Goal: Information Seeking & Learning: Understand process/instructions

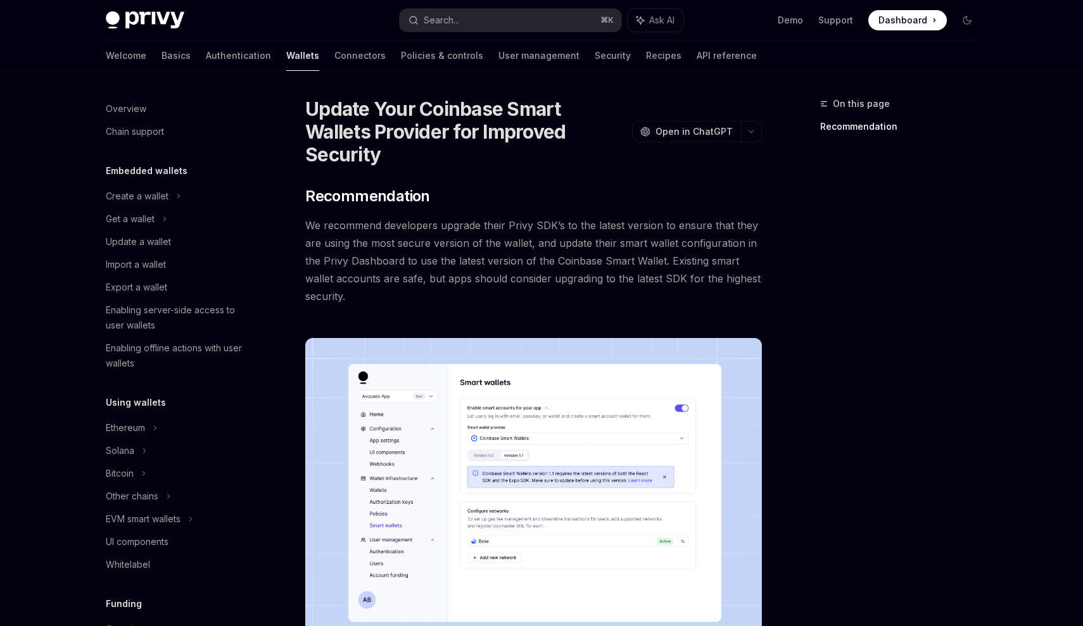
scroll to position [211, 0]
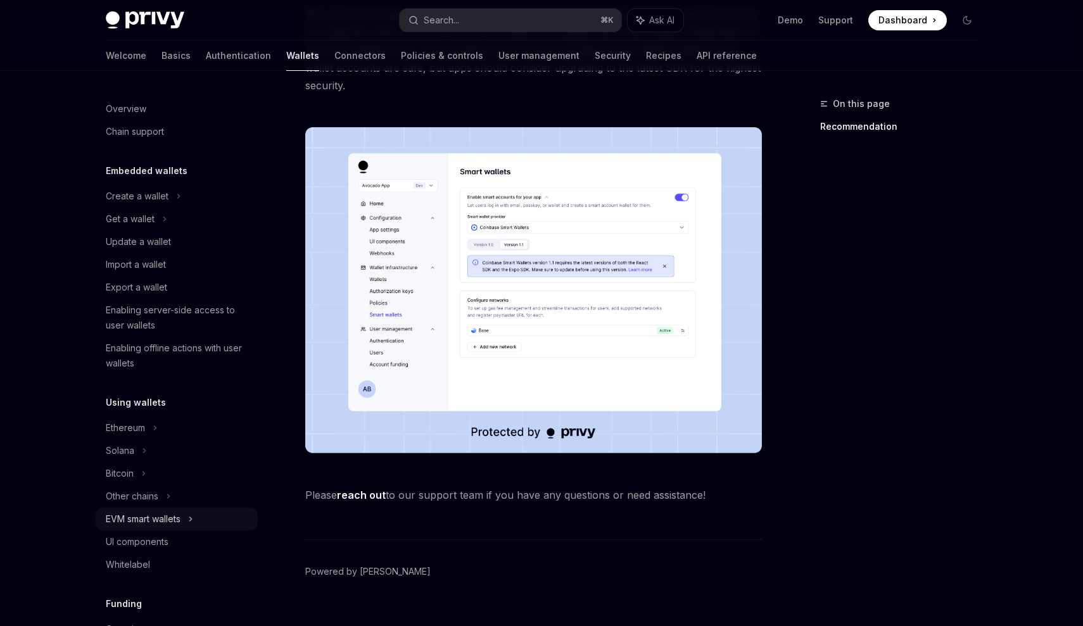
click at [134, 521] on div "EVM smart wallets" at bounding box center [143, 519] width 75 height 15
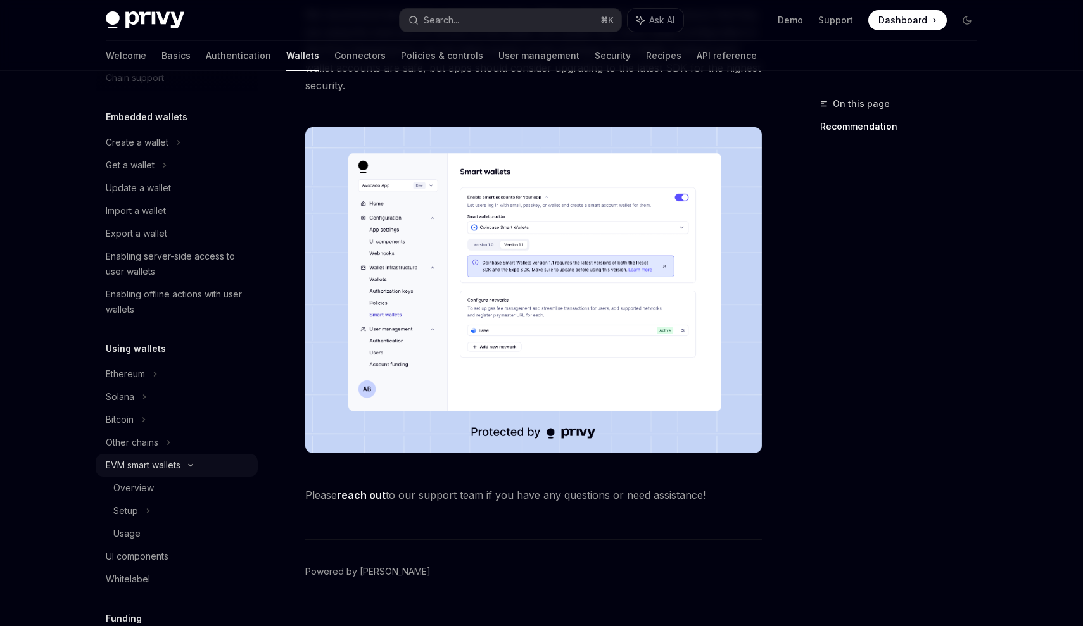
scroll to position [129, 0]
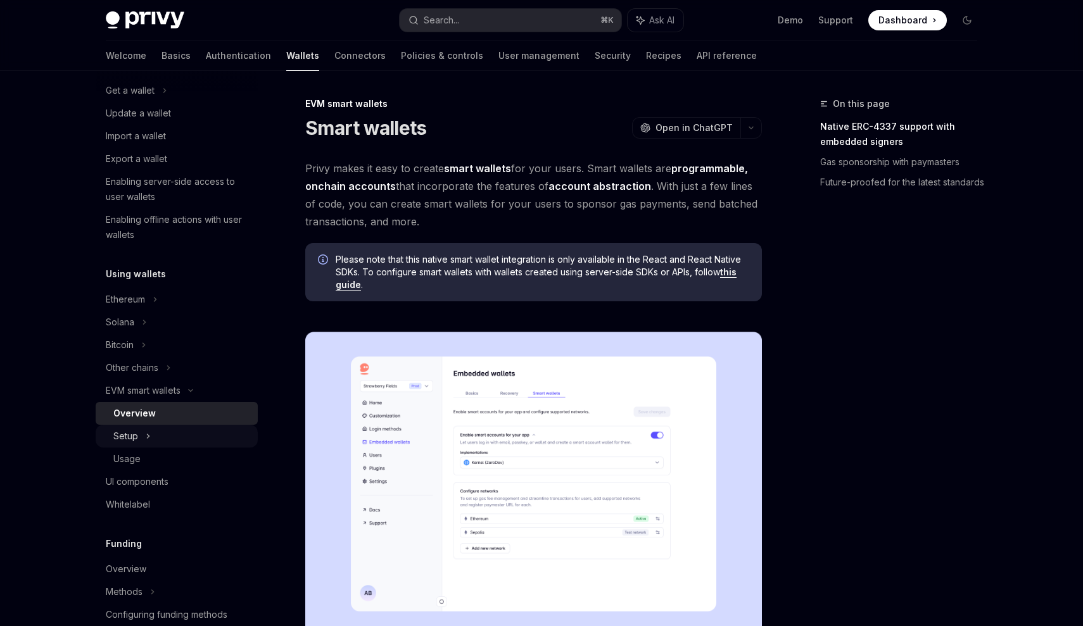
click at [151, 437] on div "Setup" at bounding box center [177, 436] width 162 height 23
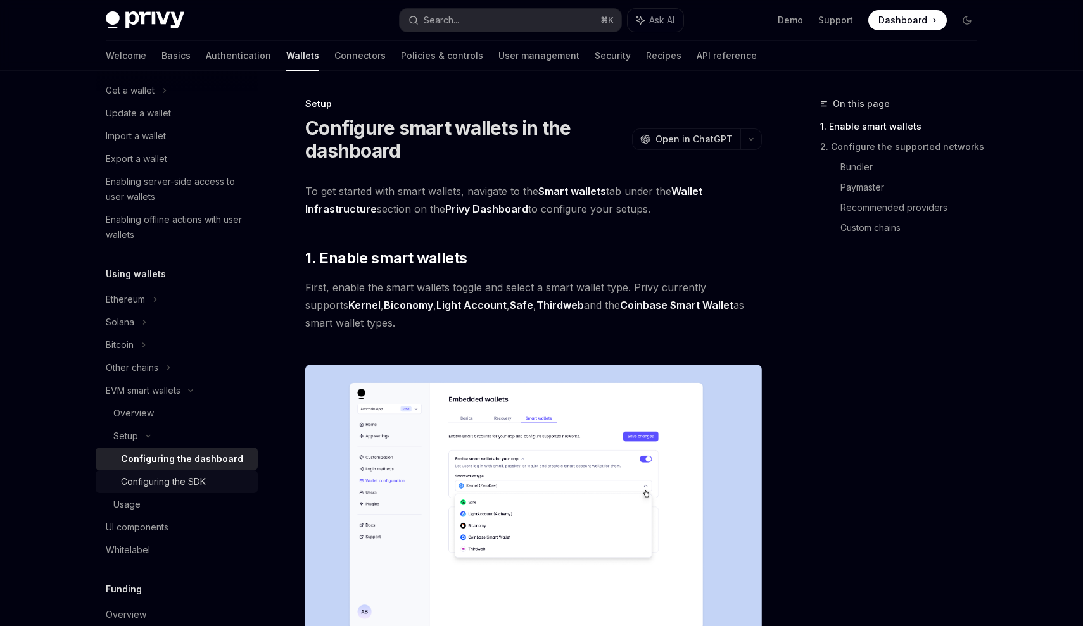
click at [160, 479] on div "Configuring the SDK" at bounding box center [163, 481] width 85 height 15
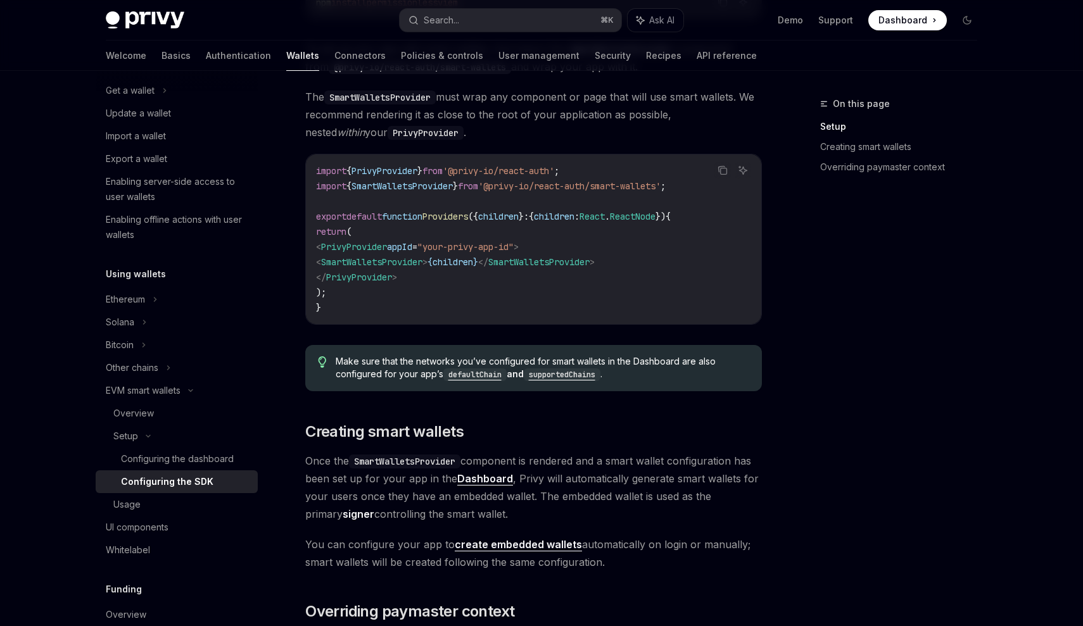
scroll to position [403, 0]
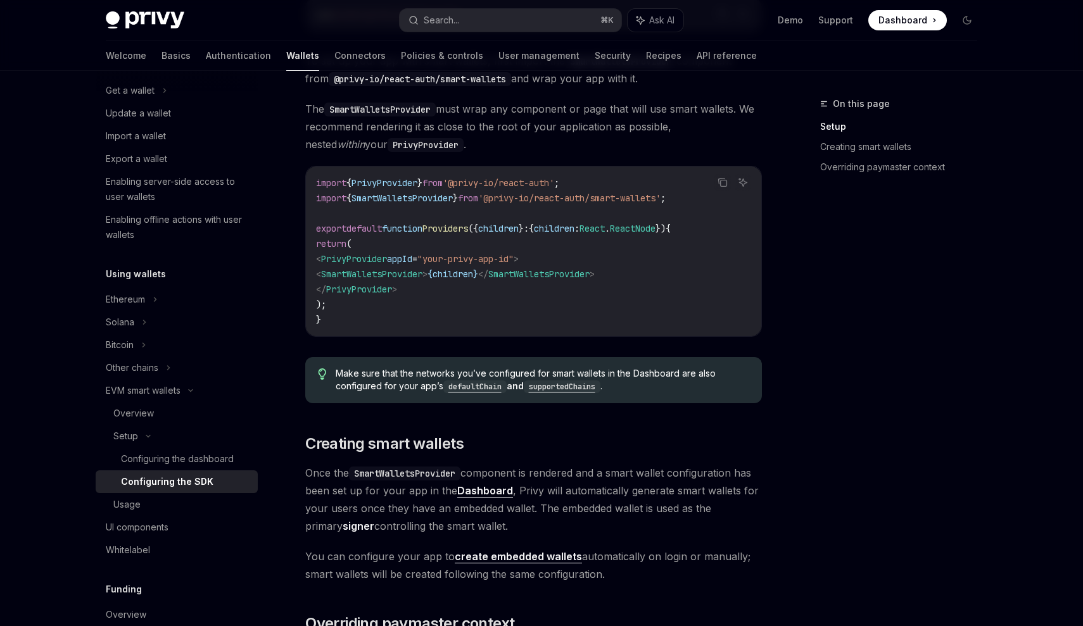
drag, startPoint x: 610, startPoint y: 573, endPoint x: 357, endPoint y: 520, distance: 258.8
click at [357, 520] on div "Looking to get started quickly? Check out our Smart Wallets starter repo . You …" at bounding box center [533, 455] width 457 height 1208
click at [645, 570] on span "You can configure your app to create embedded wallets automatically on login or…" at bounding box center [533, 565] width 457 height 35
drag, startPoint x: 626, startPoint y: 578, endPoint x: 326, endPoint y: 438, distance: 330.7
click at [326, 438] on div "Looking to get started quickly? Check out our Smart Wallets starter repo . You …" at bounding box center [533, 455] width 457 height 1208
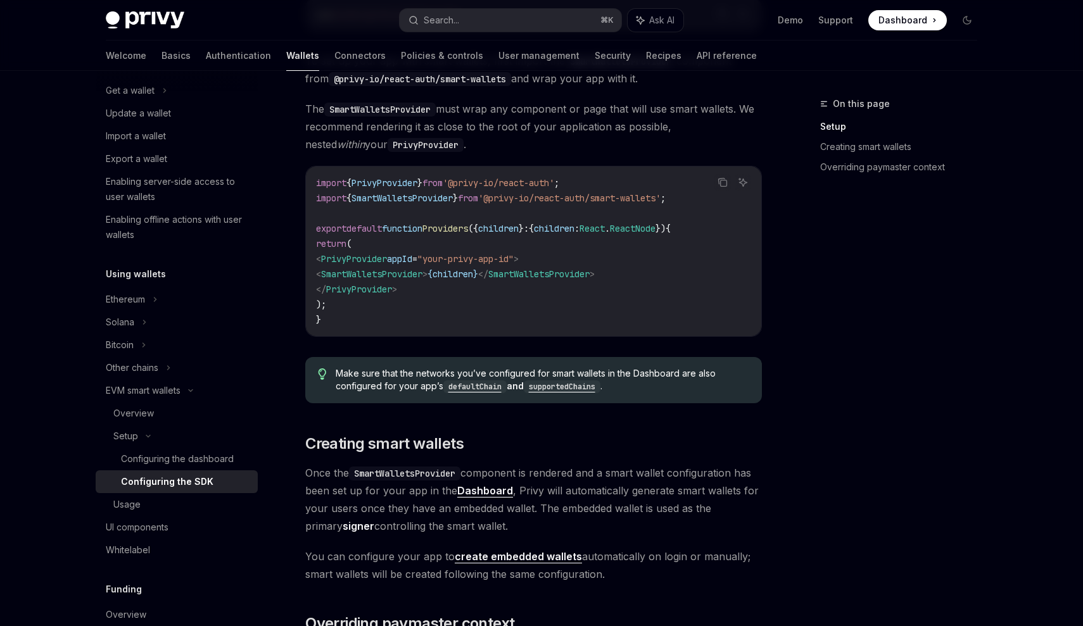
click at [637, 120] on span "The SmartWalletsProvider must wrap any component or page that will use smart wa…" at bounding box center [533, 126] width 457 height 53
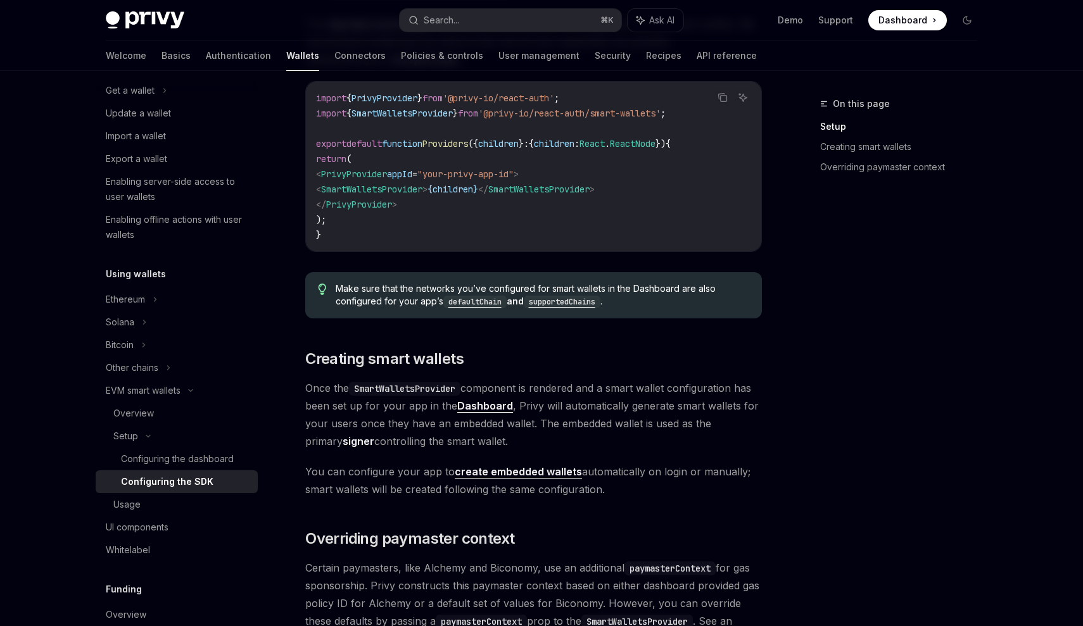
scroll to position [549, 0]
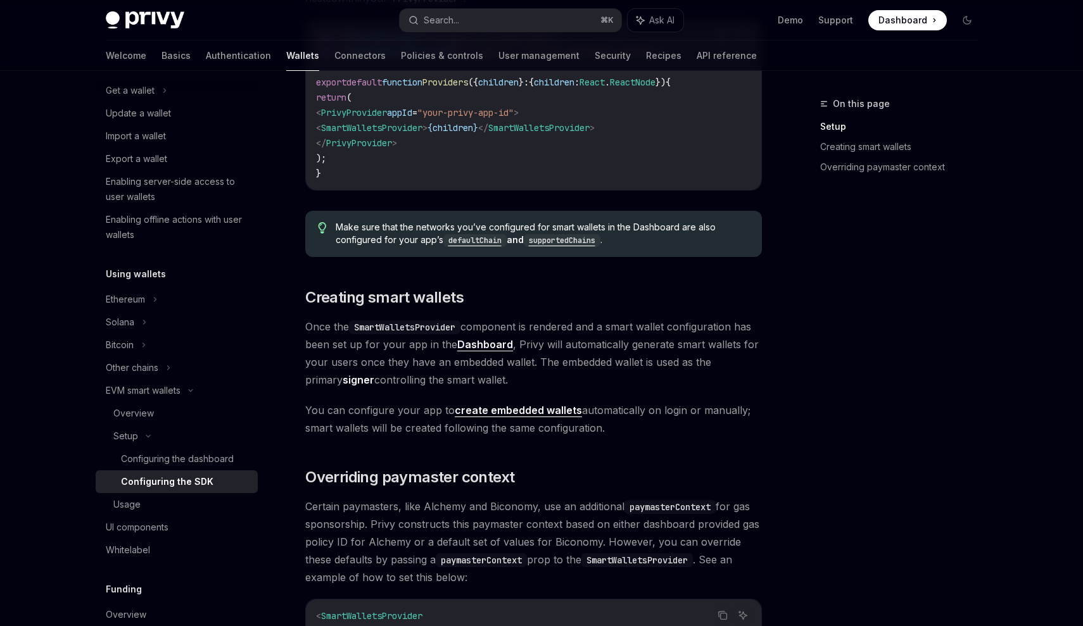
drag, startPoint x: 307, startPoint y: 299, endPoint x: 664, endPoint y: 429, distance: 381.0
click at [665, 431] on div "Looking to get started quickly? Check out our Smart Wallets starter repo . You …" at bounding box center [533, 308] width 457 height 1208
click at [664, 429] on span "You can configure your app to create embedded wallets automatically on login or…" at bounding box center [533, 419] width 457 height 35
drag, startPoint x: 658, startPoint y: 429, endPoint x: 307, endPoint y: 295, distance: 375.8
click at [307, 295] on div "Looking to get started quickly? Check out our Smart Wallets starter repo . You …" at bounding box center [533, 308] width 457 height 1208
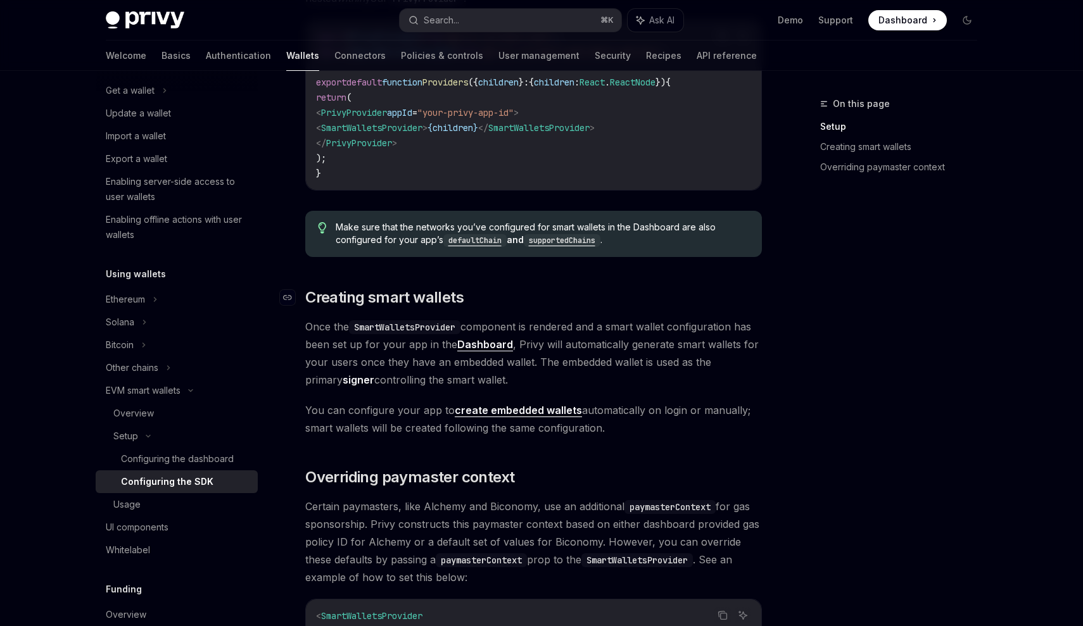
click at [307, 295] on span "Creating smart wallets" at bounding box center [384, 298] width 158 height 20
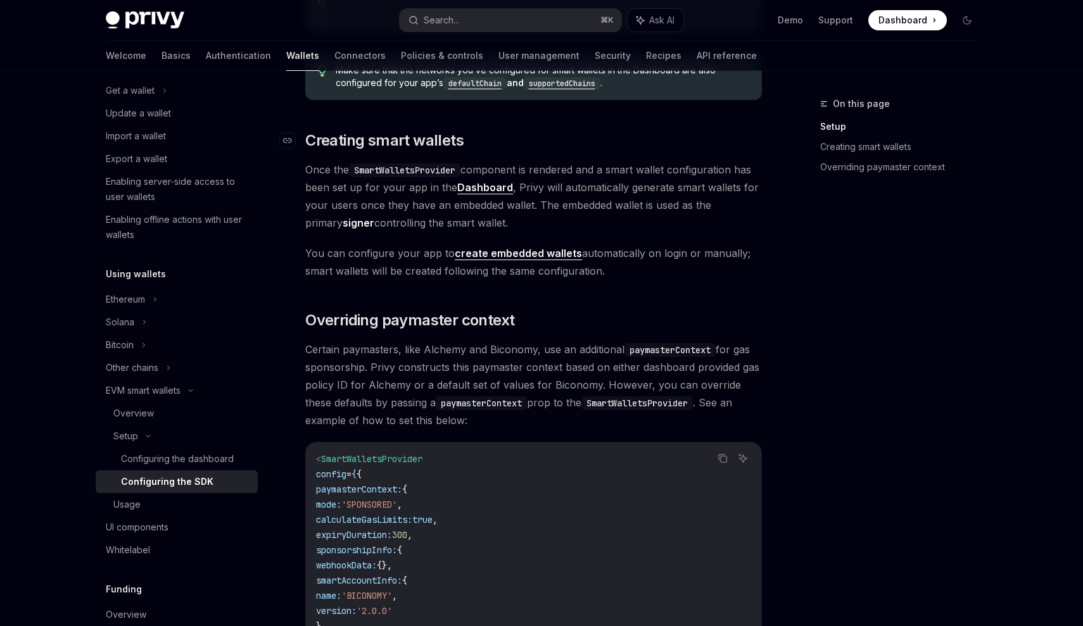
scroll to position [741, 0]
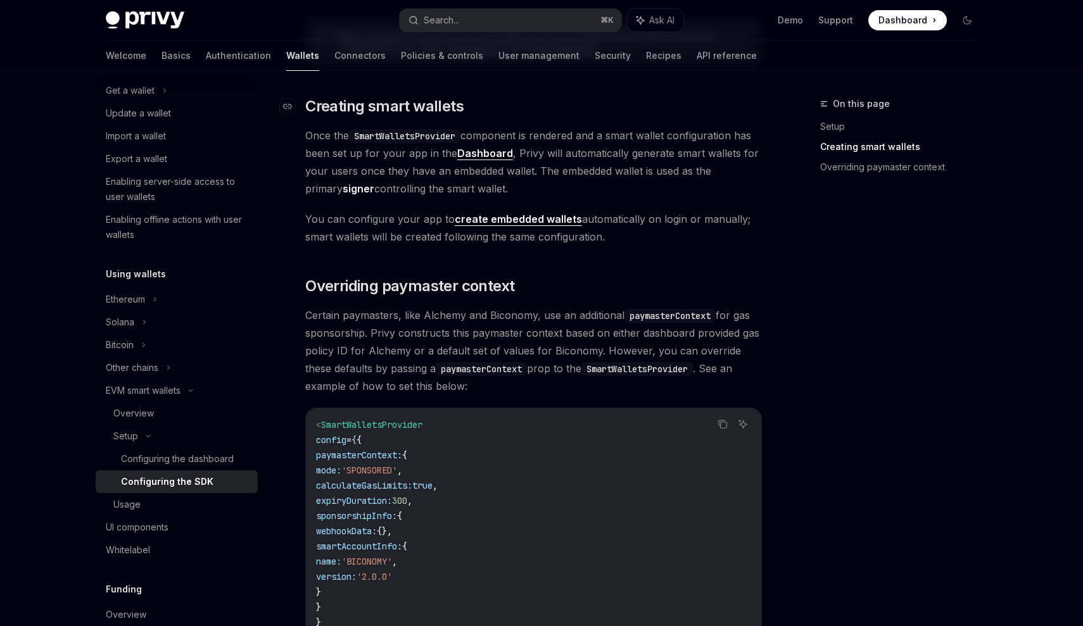
drag, startPoint x: 654, startPoint y: 244, endPoint x: 308, endPoint y: 103, distance: 373.4
click at [308, 103] on div "Looking to get started quickly? Check out our Smart Wallets starter repo . You …" at bounding box center [533, 117] width 457 height 1208
copy div "Creating smart wallets Once the SmartWalletsProvider component is rendered and …"
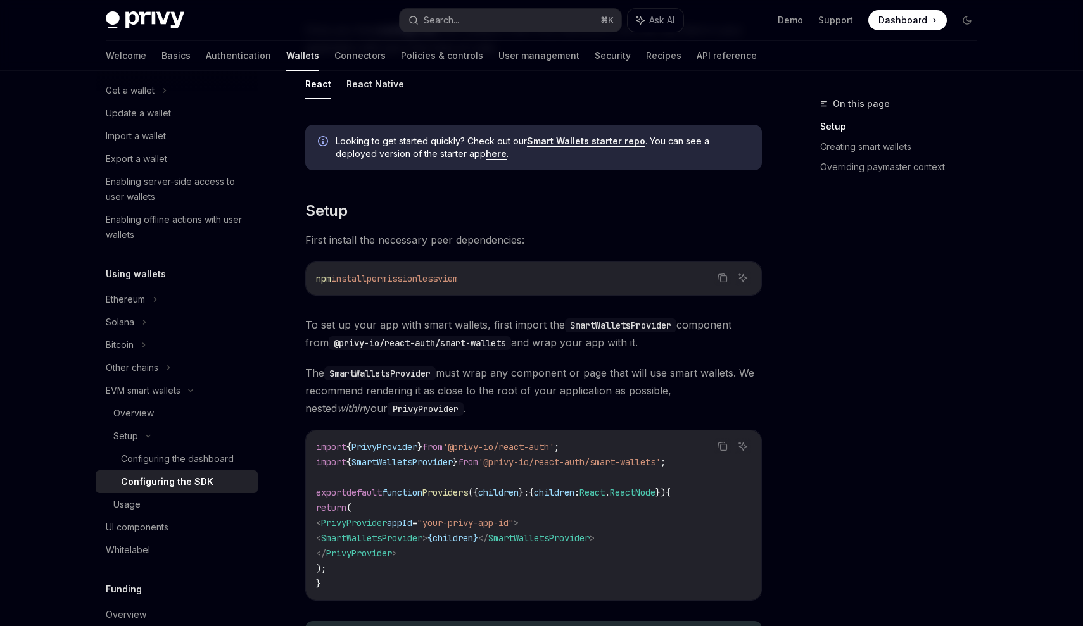
scroll to position [99, 0]
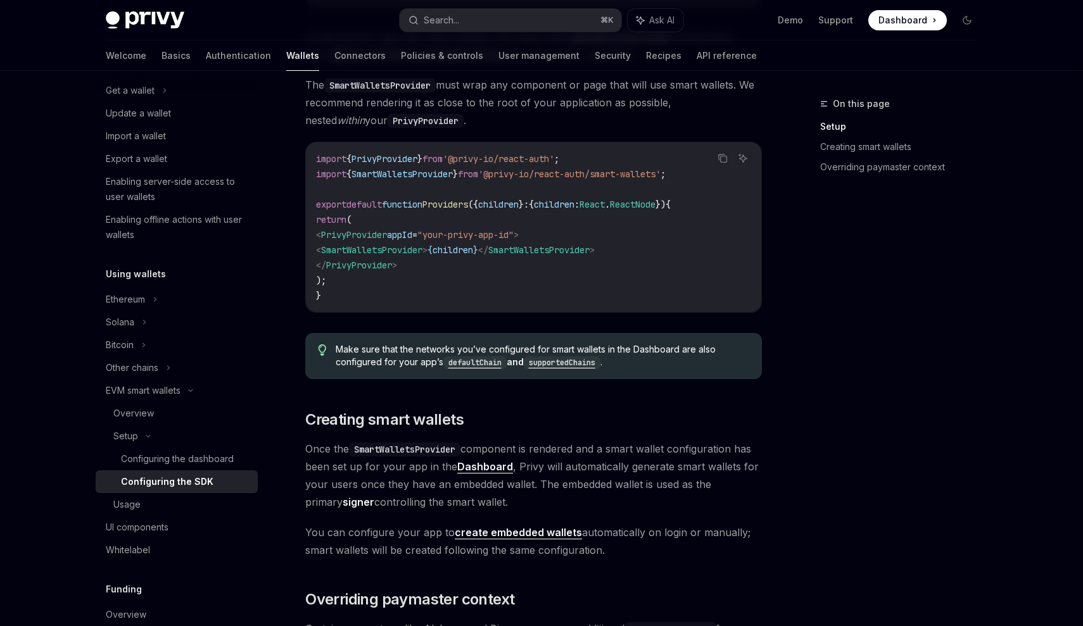
scroll to position [493, 0]
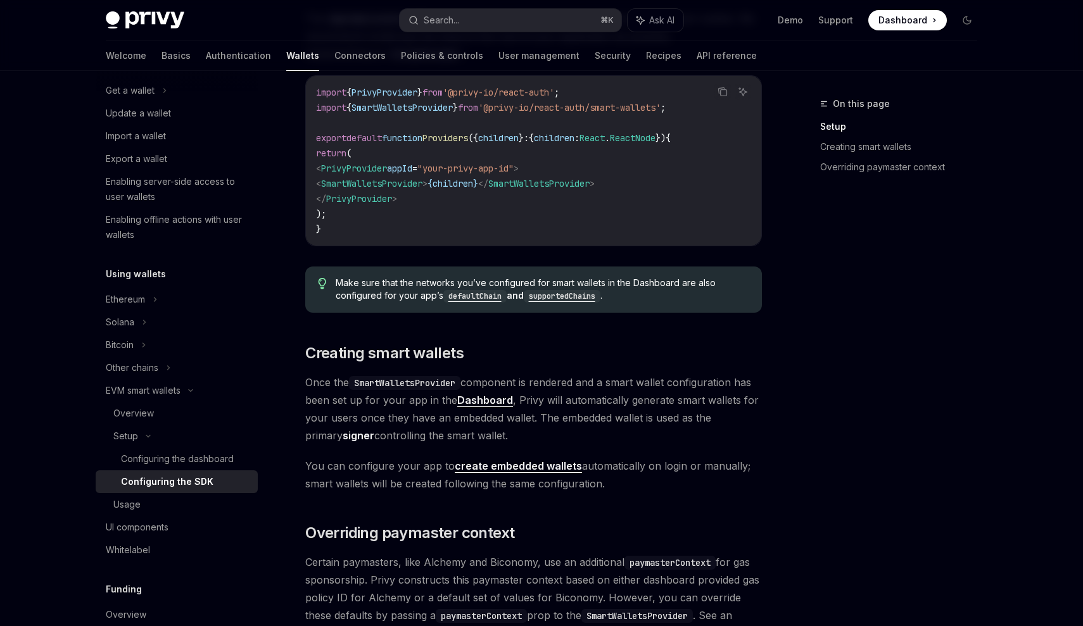
drag, startPoint x: 310, startPoint y: 379, endPoint x: 674, endPoint y: 485, distance: 378.9
click at [674, 485] on div "Looking to get started quickly? Check out our Smart Wallets starter repo . You …" at bounding box center [533, 364] width 457 height 1208
copy div "nce the SmartWalletsProvider component is rendered and a smart wallet configura…"
click at [334, 62] on link "Connectors" at bounding box center [359, 56] width 51 height 30
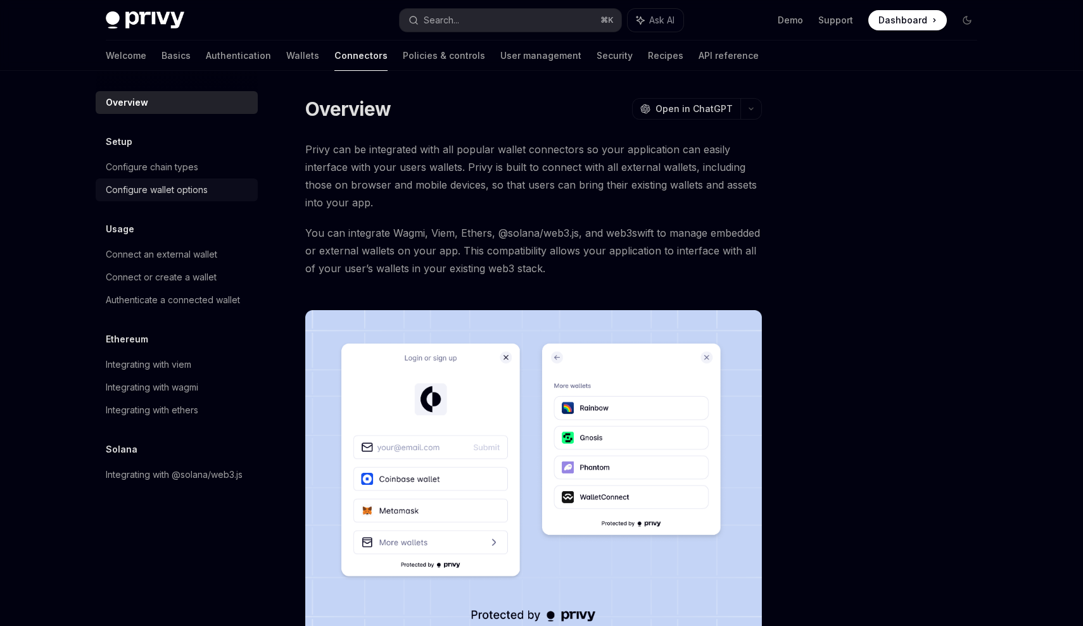
click at [161, 191] on div "Configure wallet options" at bounding box center [157, 189] width 102 height 15
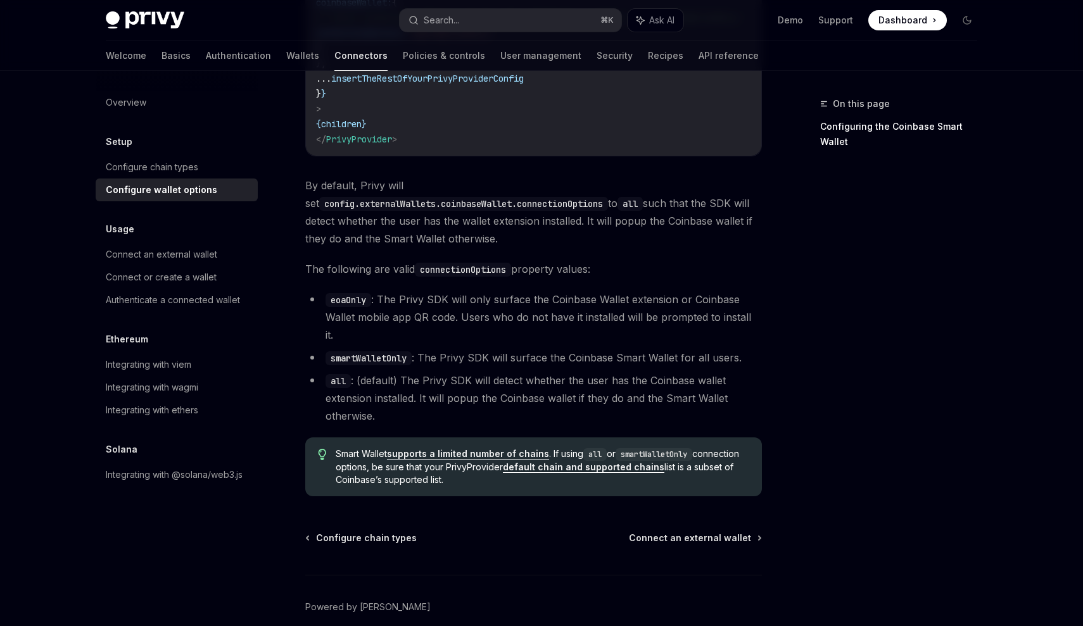
scroll to position [1693, 0]
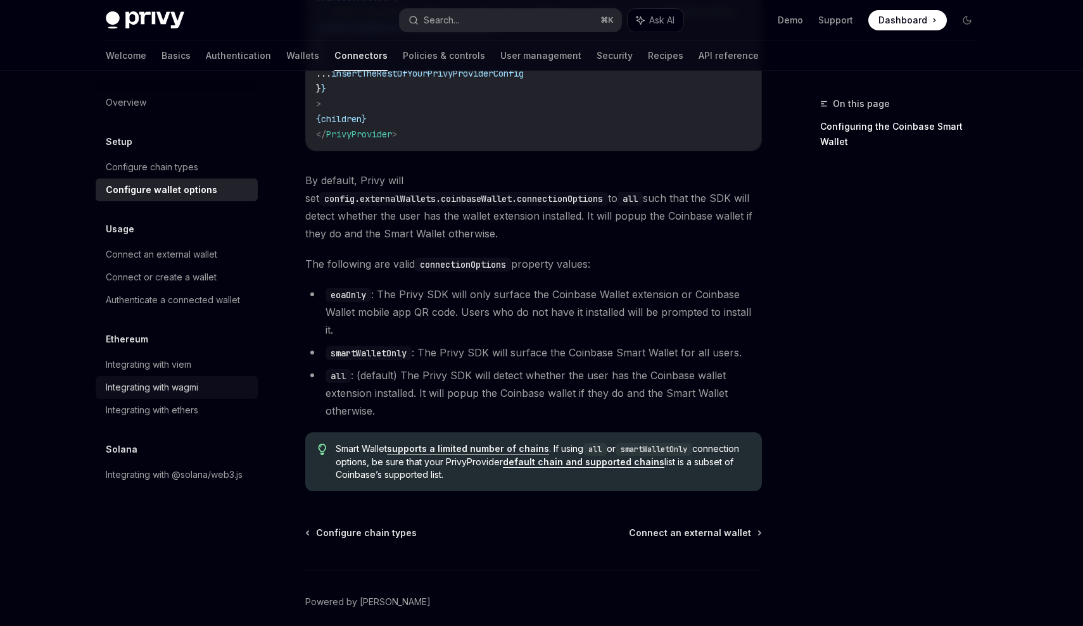
click at [115, 390] on div "Integrating with wagmi" at bounding box center [152, 387] width 92 height 15
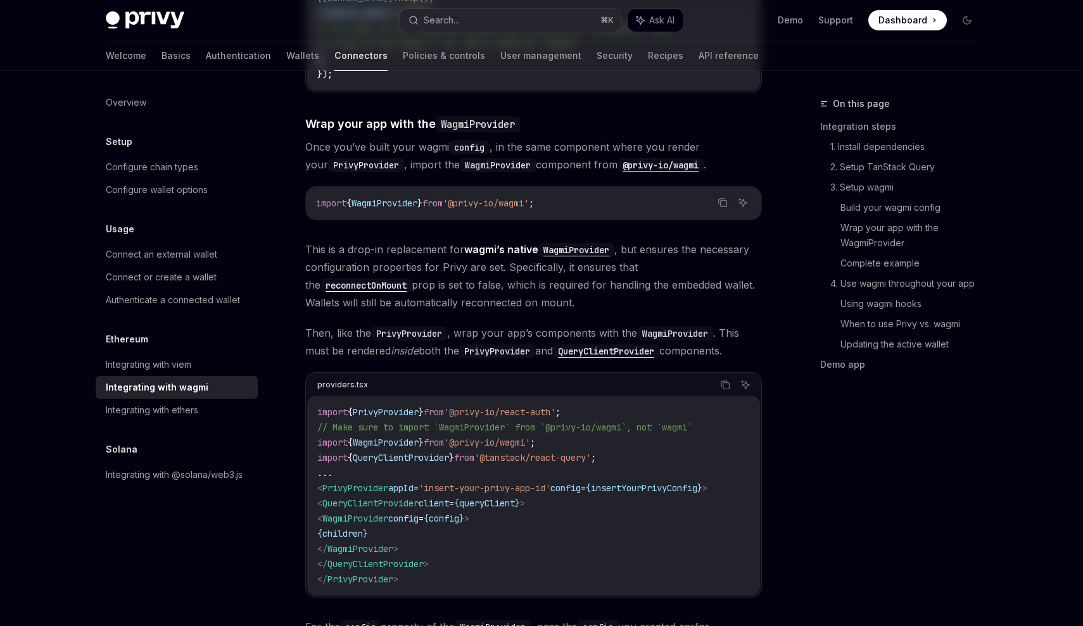
type textarea "*"
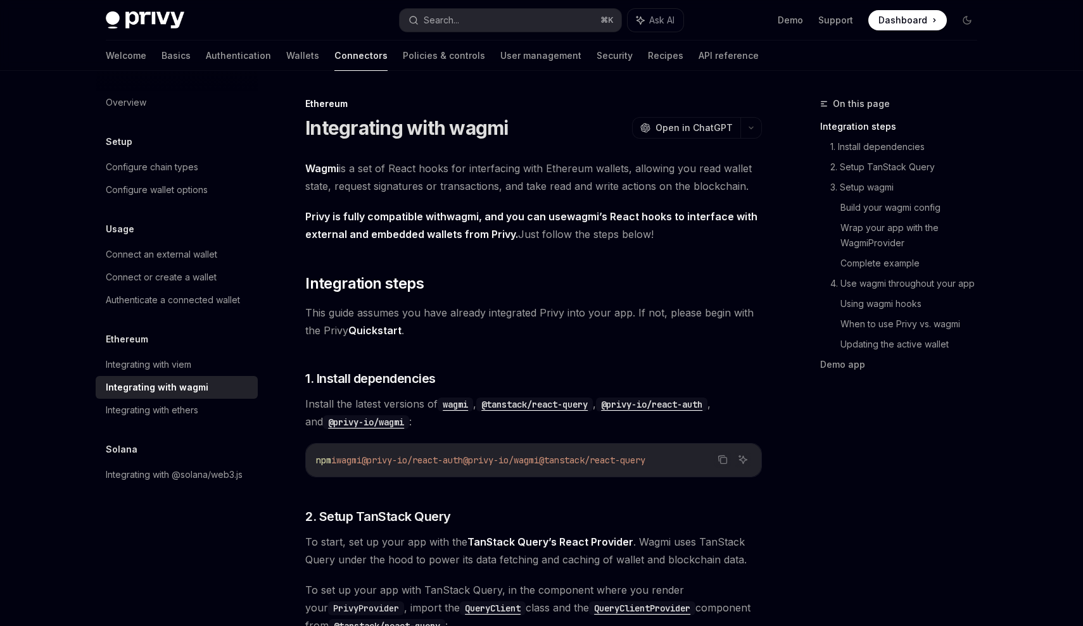
drag, startPoint x: 492, startPoint y: 462, endPoint x: 570, endPoint y: 460, distance: 78.6
click at [539, 461] on span "@privy-io/wagmi" at bounding box center [501, 460] width 76 height 11
copy span "@privy-io/wagmi"
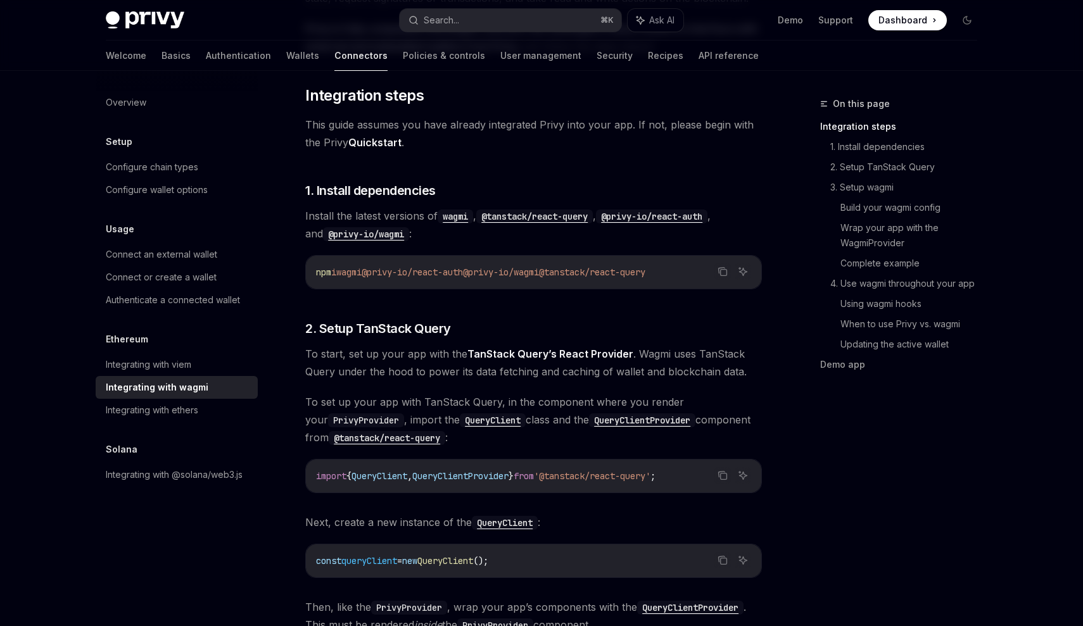
scroll to position [170, 0]
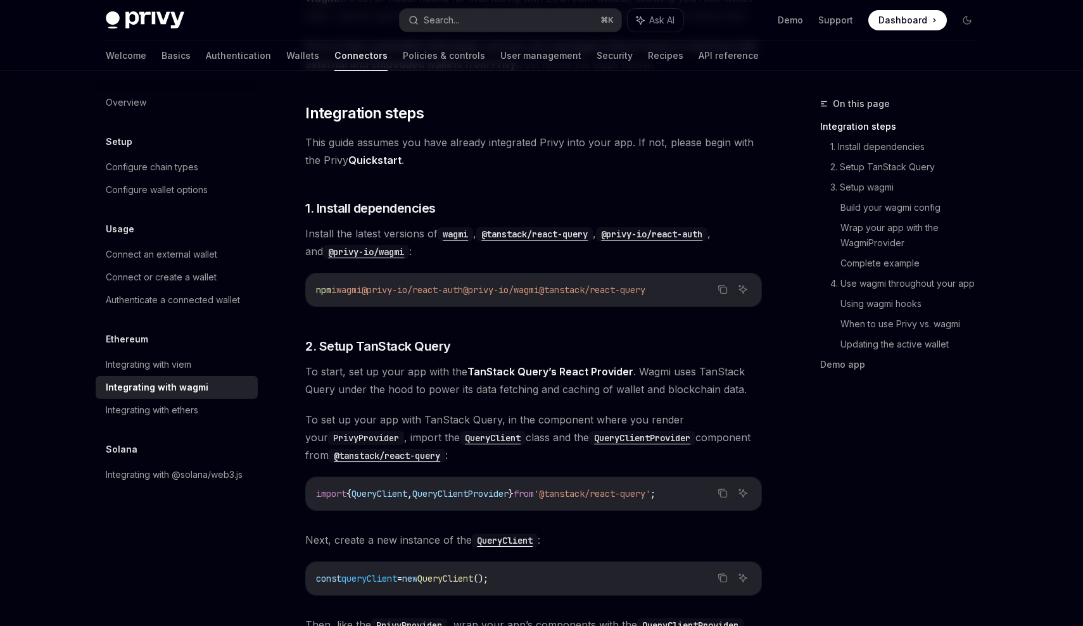
click at [385, 254] on code "@privy-io/wagmi" at bounding box center [366, 252] width 86 height 14
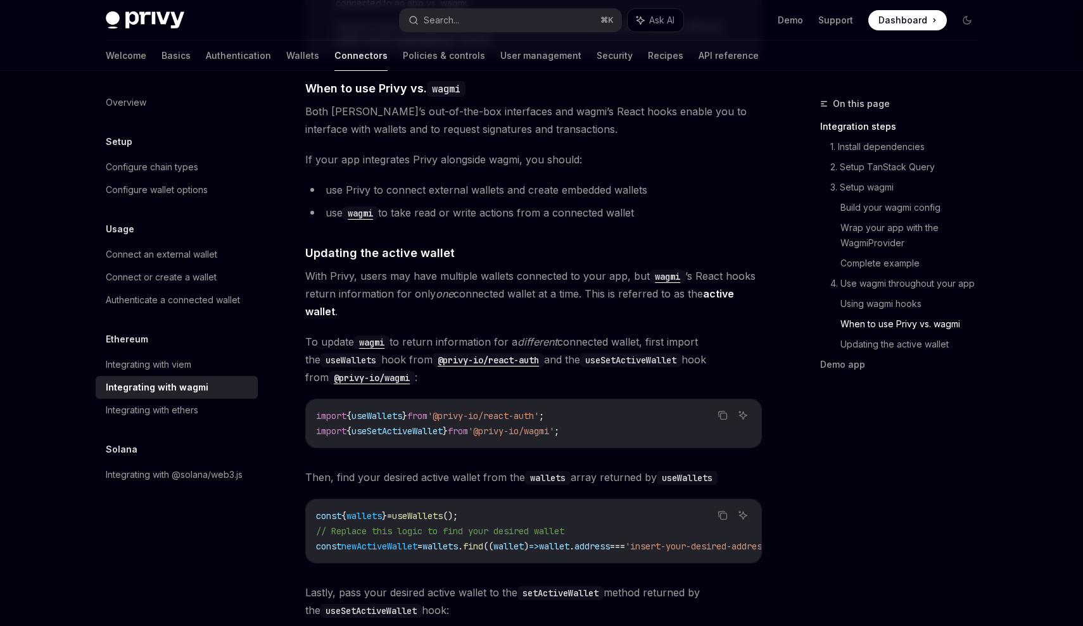
scroll to position [3219, 0]
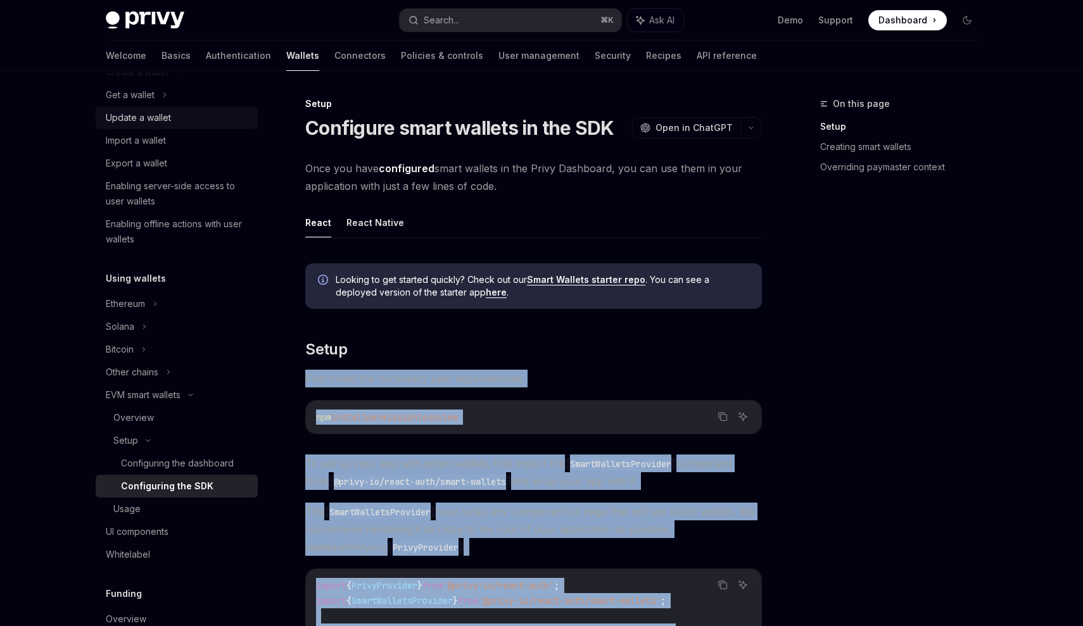
scroll to position [125, 0]
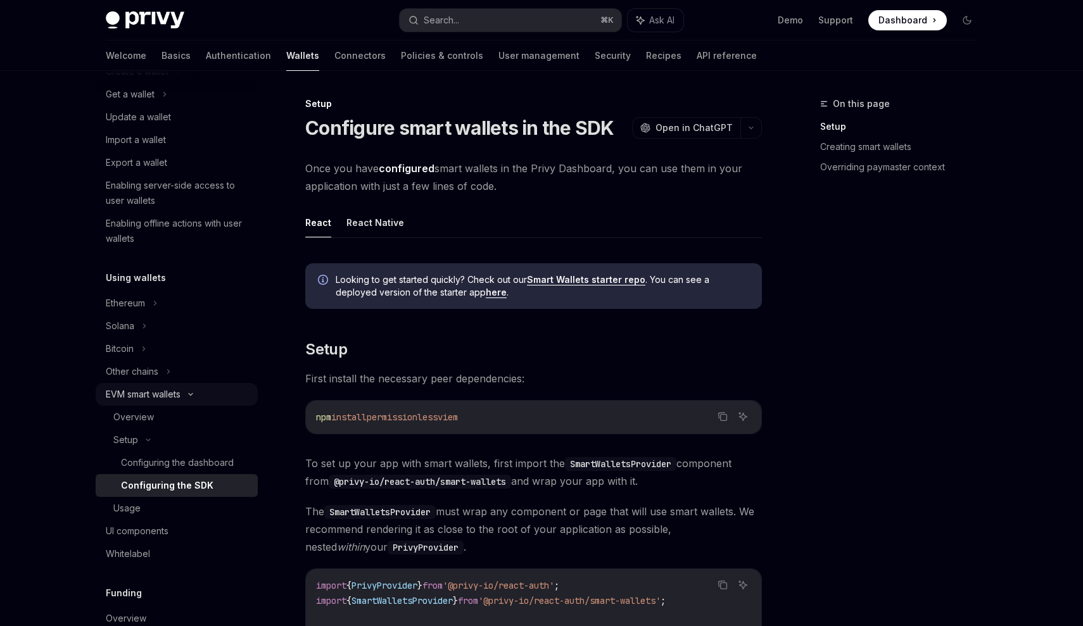
click at [194, 386] on div "EVM smart wallets" at bounding box center [177, 394] width 162 height 23
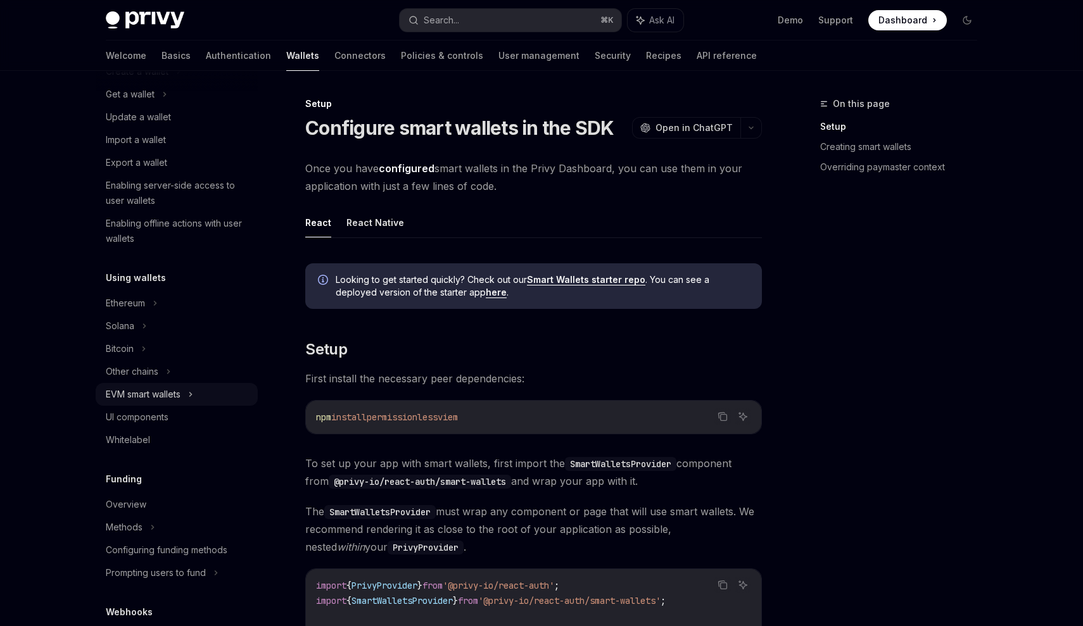
click at [194, 386] on div "EVM smart wallets" at bounding box center [177, 394] width 162 height 23
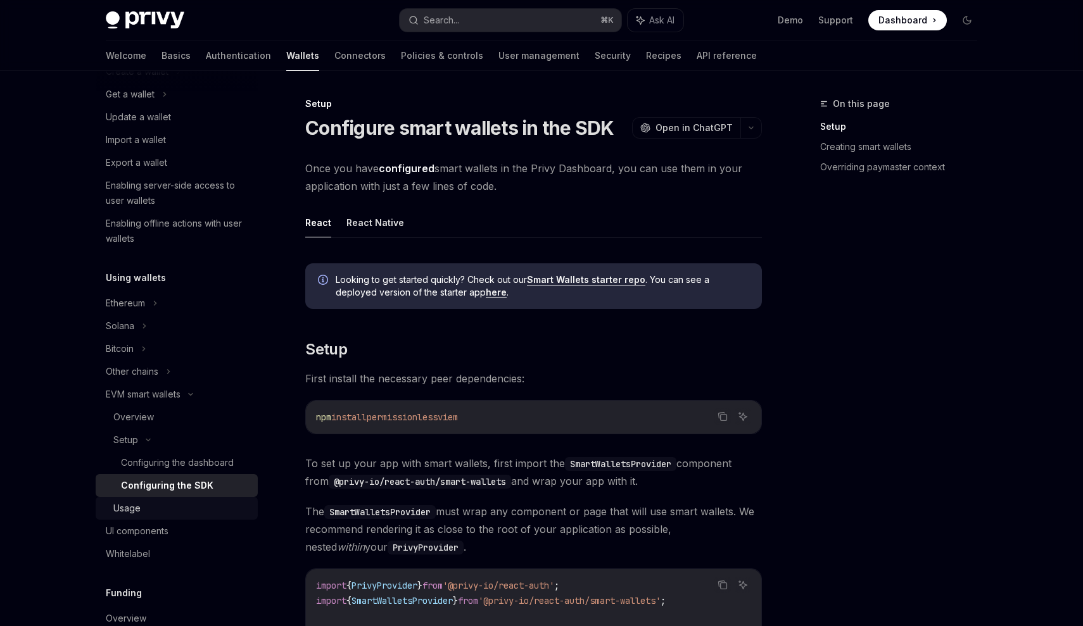
click at [154, 511] on div "Usage" at bounding box center [181, 508] width 137 height 15
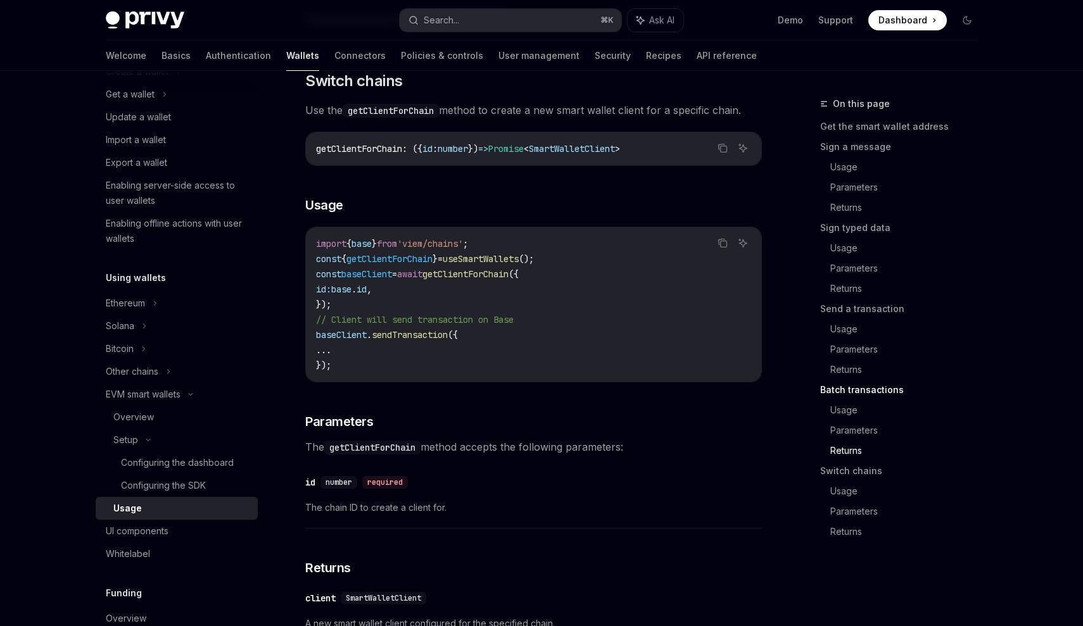
scroll to position [3429, 0]
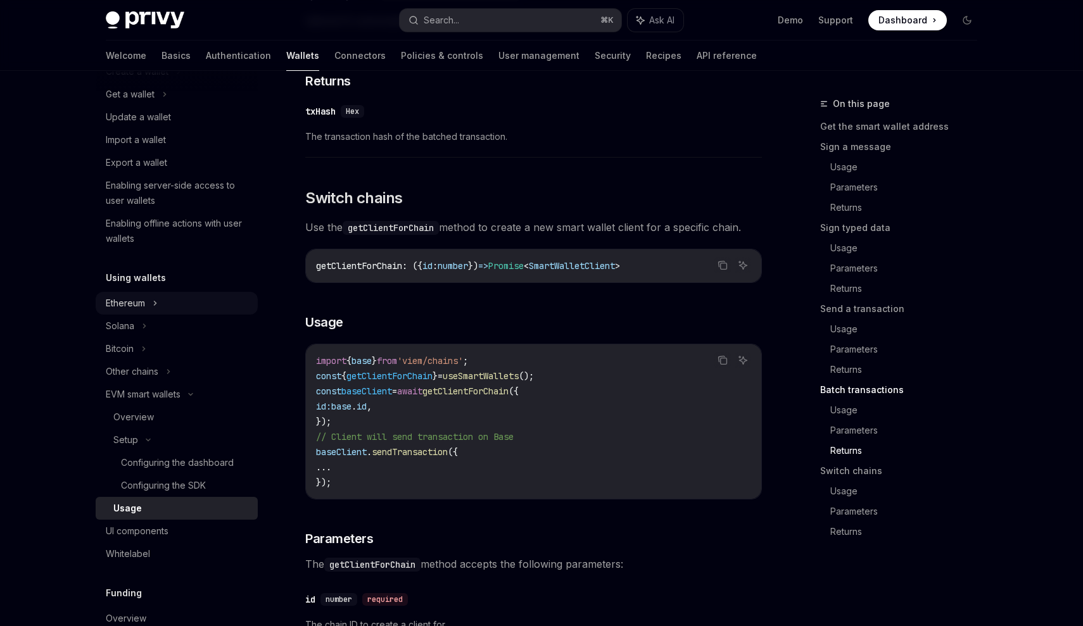
click at [176, 79] on icon at bounding box center [178, 71] width 5 height 15
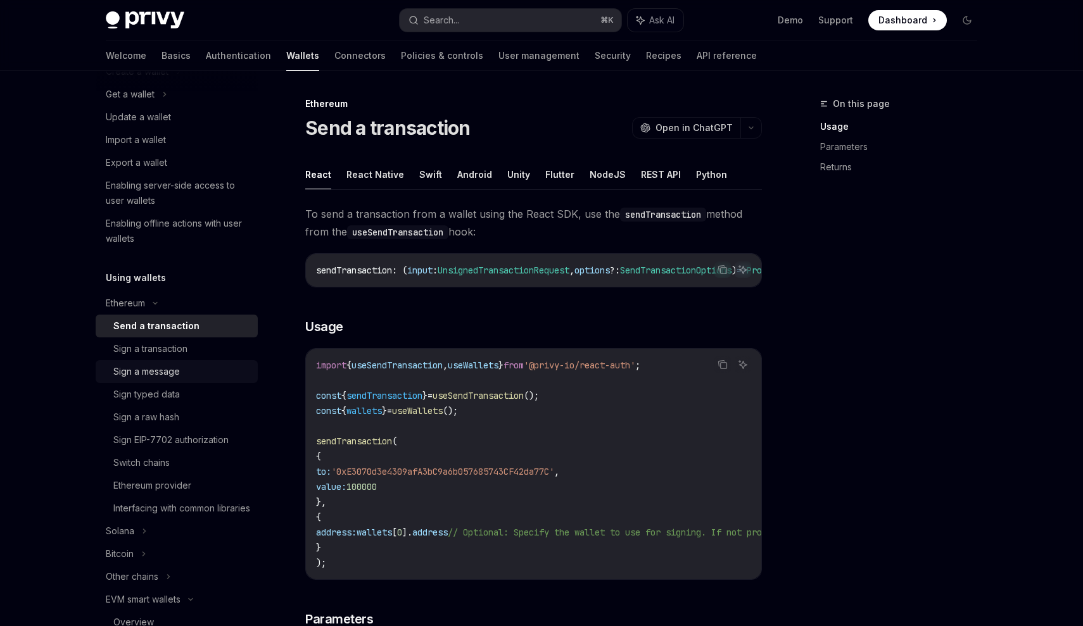
click at [174, 373] on div "Sign a message" at bounding box center [146, 371] width 67 height 15
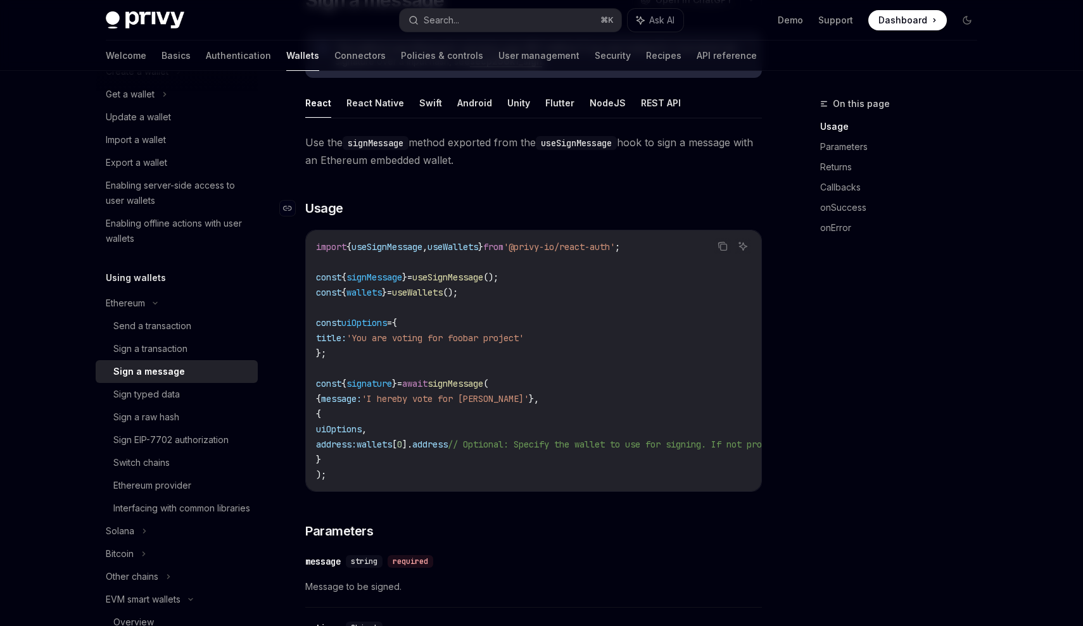
scroll to position [102, 0]
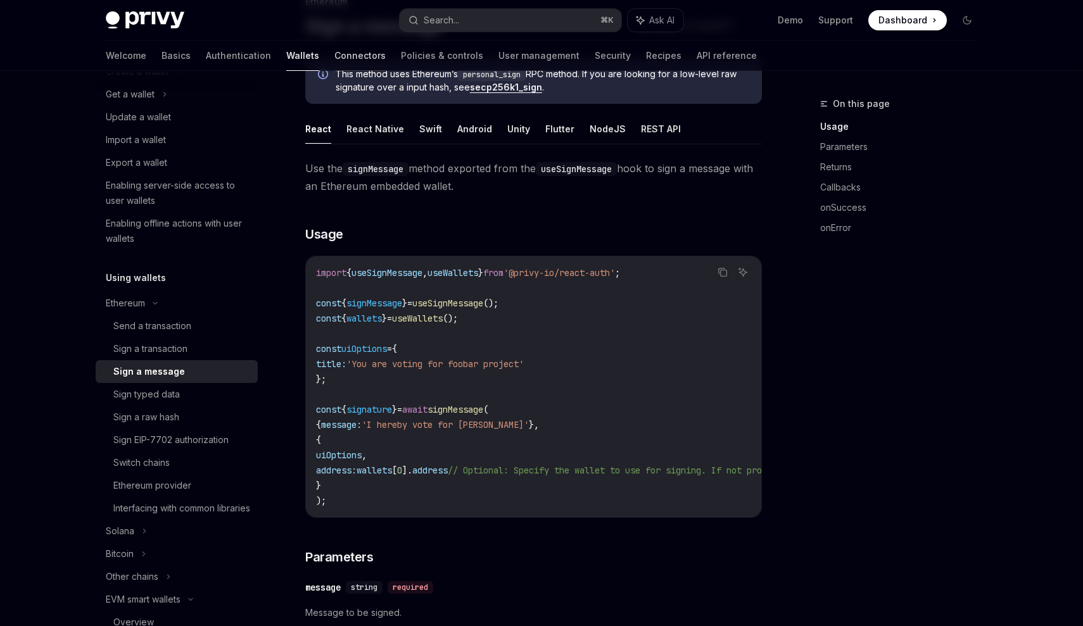
click at [334, 53] on link "Connectors" at bounding box center [359, 56] width 51 height 30
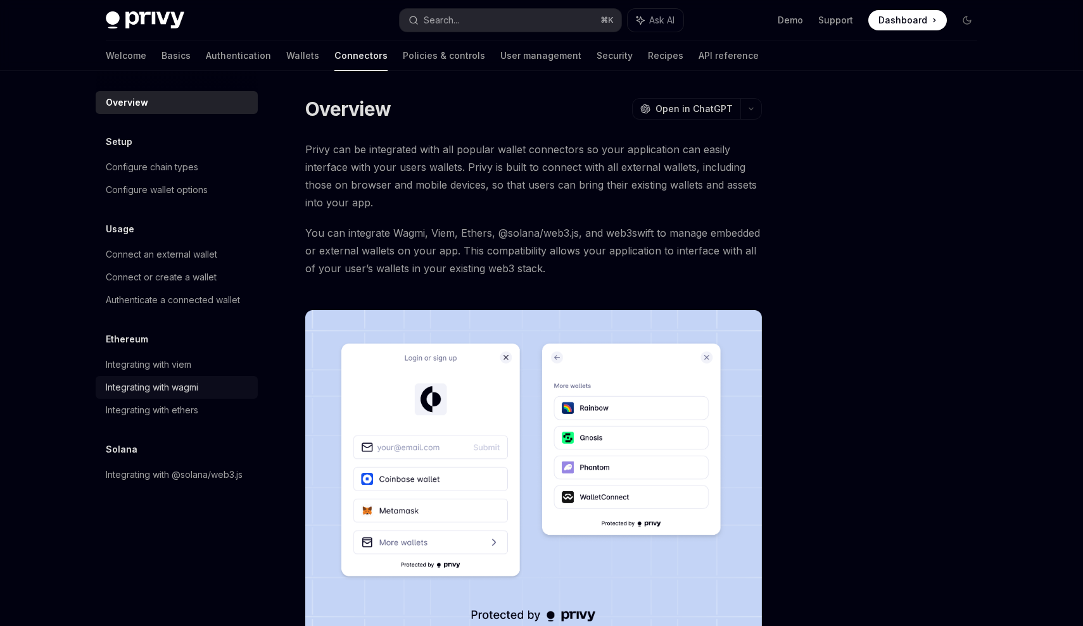
click at [196, 385] on div "Integrating with wagmi" at bounding box center [152, 387] width 92 height 15
type textarea "*"
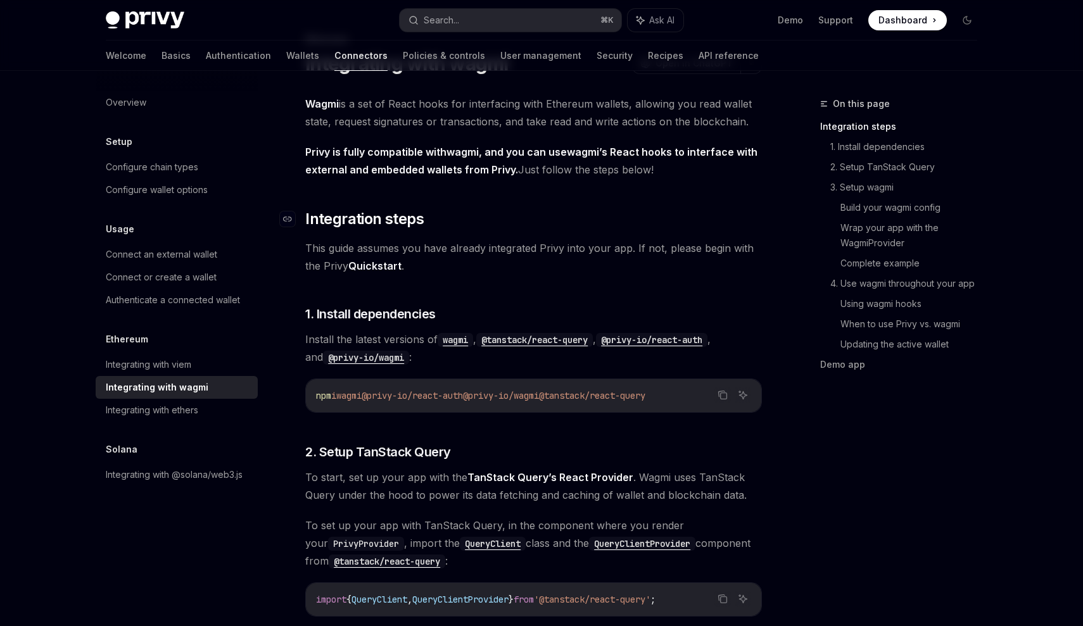
scroll to position [198, 0]
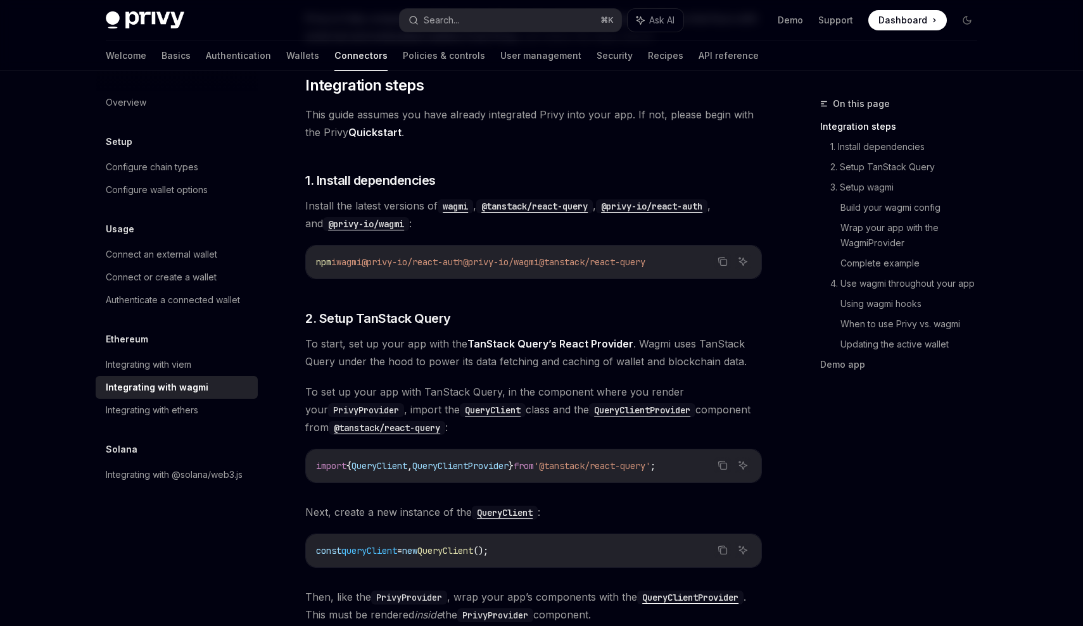
drag, startPoint x: 497, startPoint y: 264, endPoint x: 572, endPoint y: 263, distance: 75.4
click at [572, 263] on span "npm i wagmi @privy-io/react-auth @privy-io/wagmi @tanstack/react-query" at bounding box center [480, 262] width 329 height 11
copy span "privy-io/wagmi"
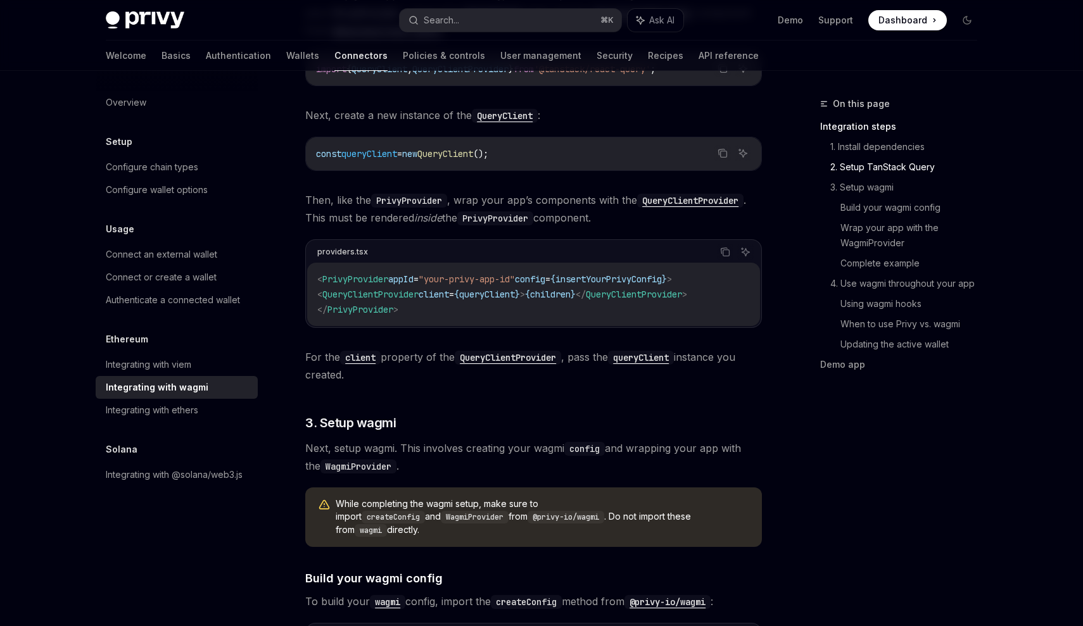
scroll to position [597, 0]
